Goal: Information Seeking & Learning: Learn about a topic

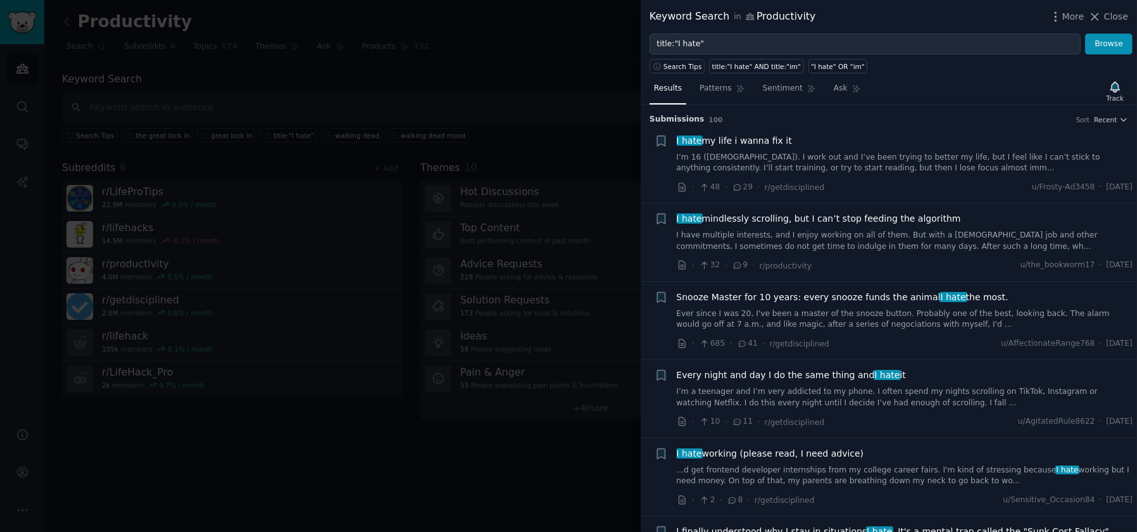
click at [368, 439] on div at bounding box center [568, 266] width 1137 height 532
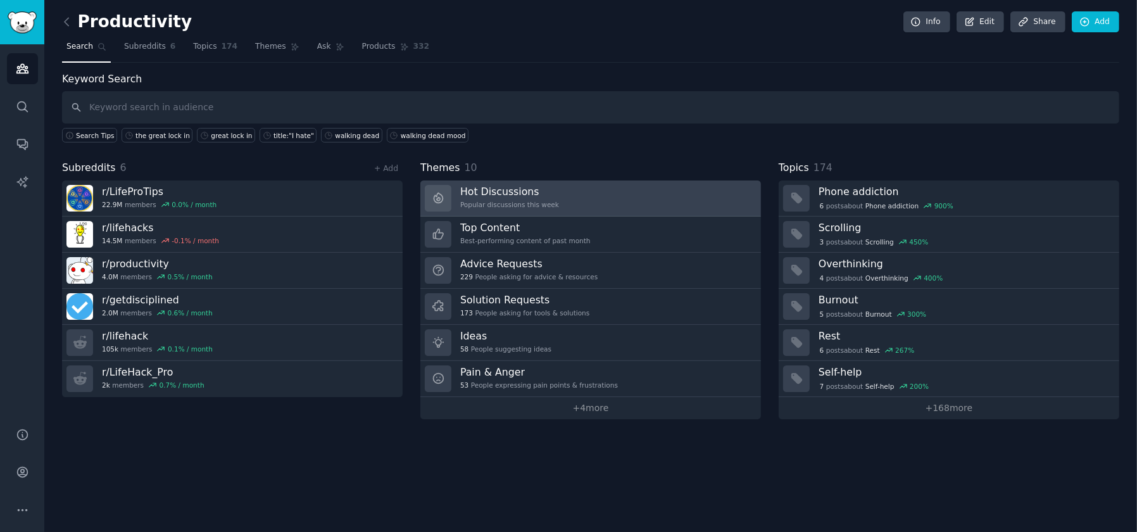
click at [503, 196] on div "Hot Discussions Popular discussions this week" at bounding box center [509, 198] width 99 height 27
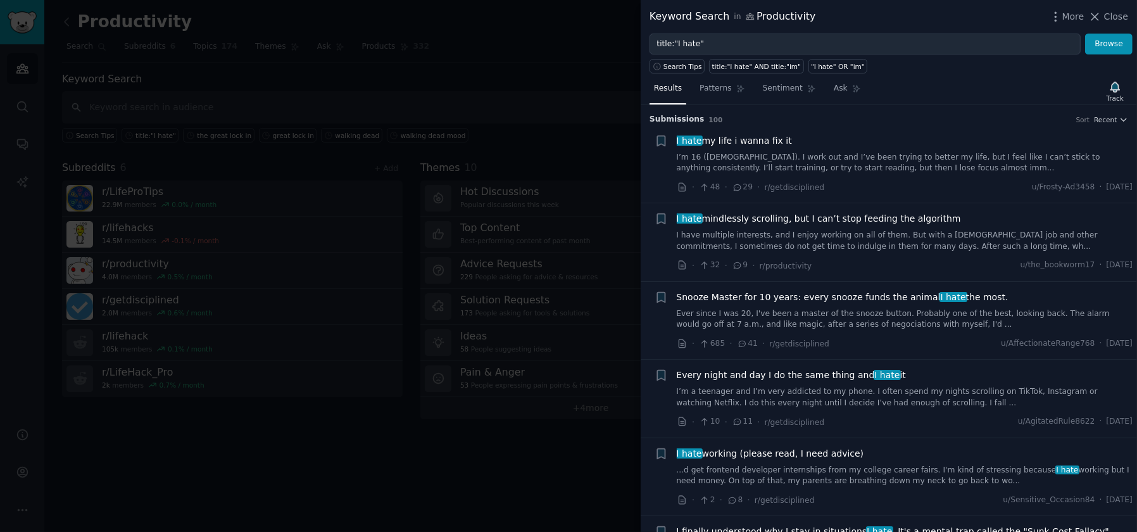
click at [728, 139] on span "I hate my life i wanna fix it" at bounding box center [734, 140] width 115 height 13
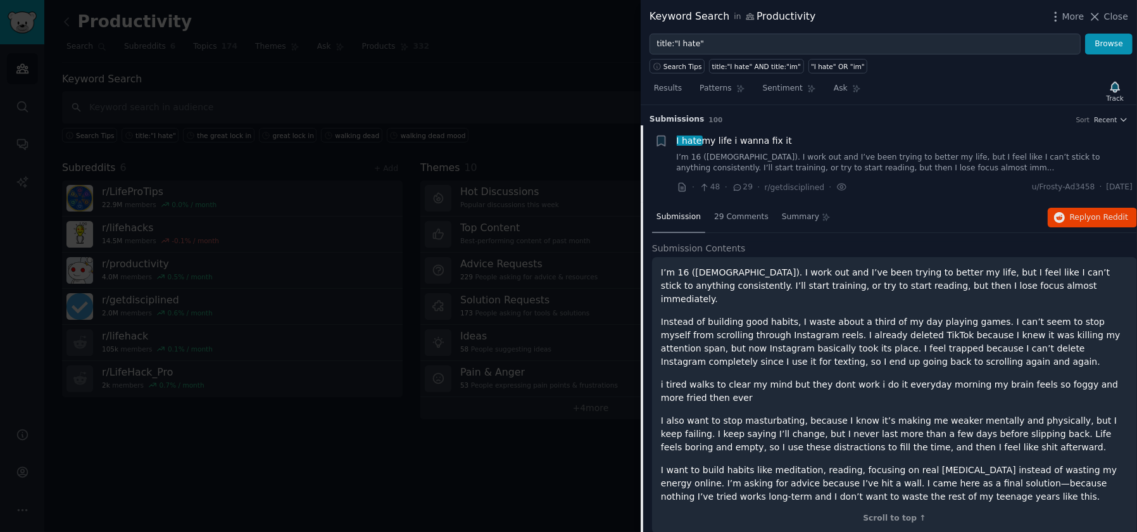
scroll to position [20, 0]
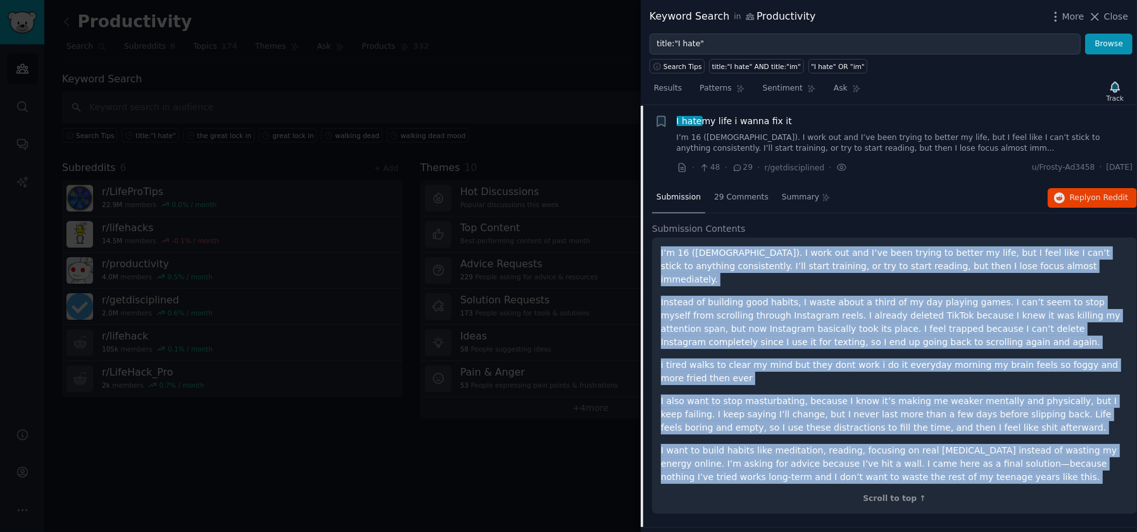
drag, startPoint x: 999, startPoint y: 470, endPoint x: 659, endPoint y: 251, distance: 403.8
click at [659, 251] on div "I’m 16 ([DEMOGRAPHIC_DATA]). I work out and I’ve been trying to better my life,…" at bounding box center [894, 375] width 485 height 276
copy div "L’i 24 (dolo). S amet con adi E’se doei tempor in utlabo et dolo, mag A enim ad…"
